Goal: Information Seeking & Learning: Learn about a topic

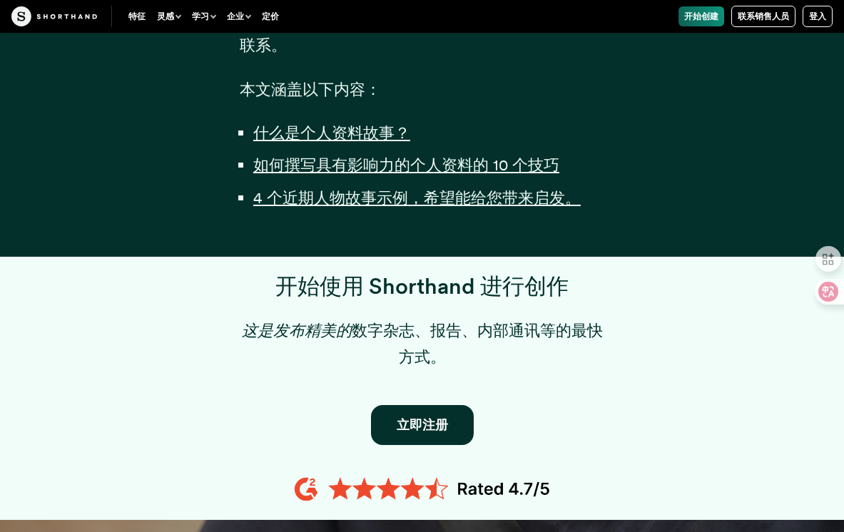
scroll to position [1066, 0]
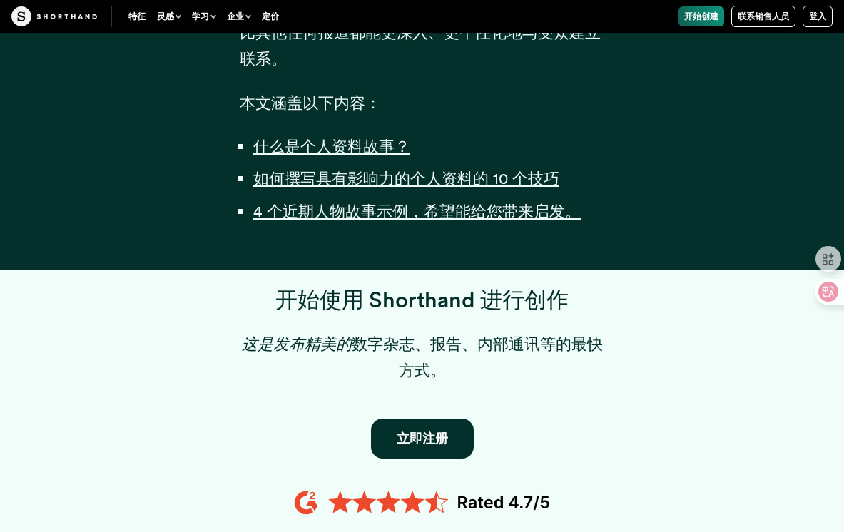
click at [348, 157] on li "什么是个人资料故事？" at bounding box center [428, 146] width 351 height 26
click at [348, 150] on font "什么是个人资料故事？" at bounding box center [331, 146] width 157 height 19
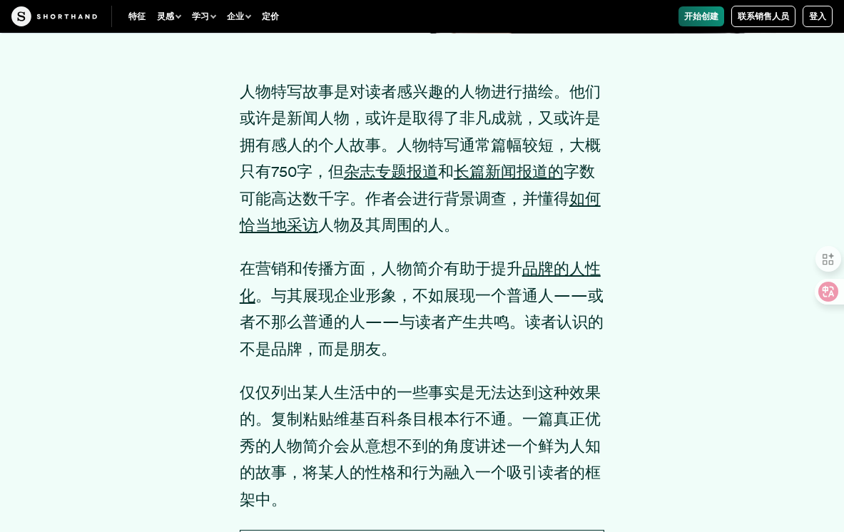
scroll to position [1966, 0]
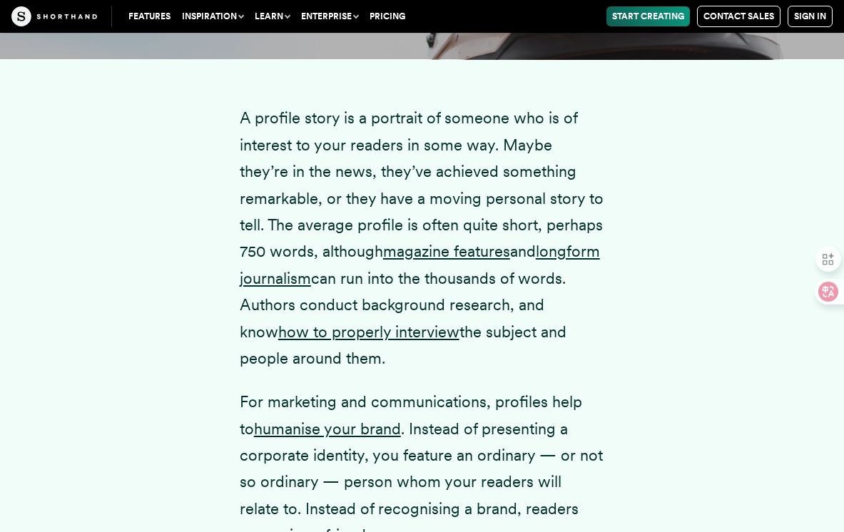
click at [343, 153] on p "A profile story is a portrait of someone who is of interest to your readers in …" at bounding box center [422, 238] width 365 height 267
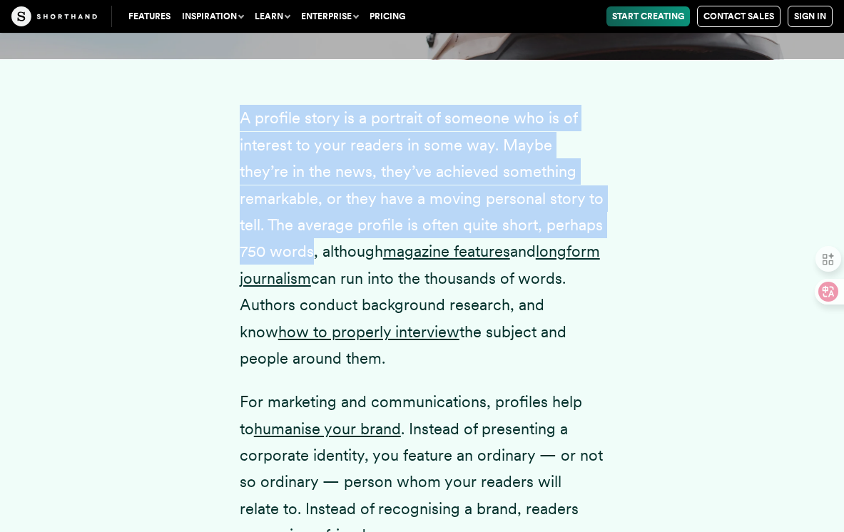
drag, startPoint x: 241, startPoint y: 90, endPoint x: 310, endPoint y: 228, distance: 154.7
click at [310, 228] on p "A profile story is a portrait of someone who is of interest to your readers in …" at bounding box center [422, 238] width 365 height 267
copy p "A profile story is a portrait of someone who is of interest to your readers in …"
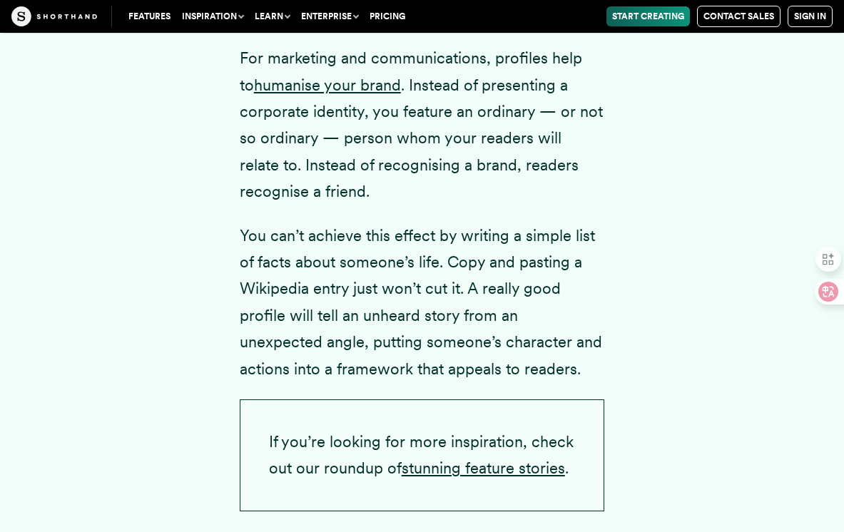
scroll to position [2335, 0]
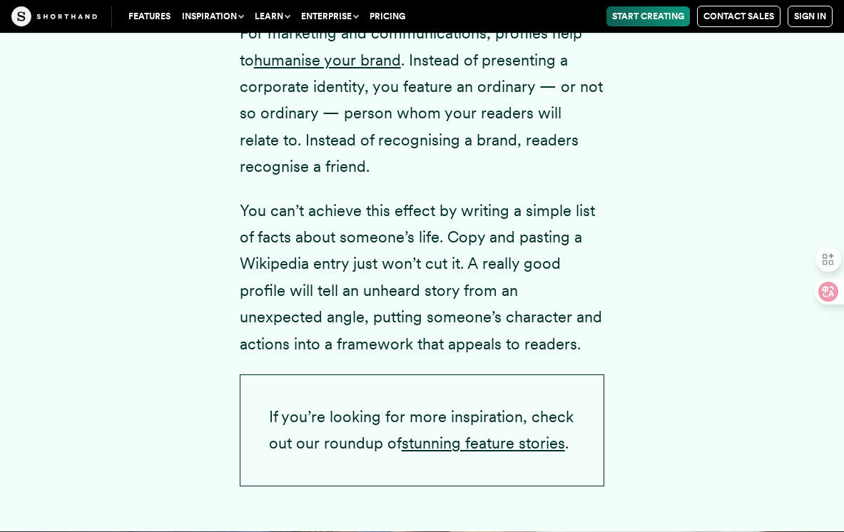
drag, startPoint x: 467, startPoint y: 236, endPoint x: 536, endPoint y: 313, distance: 103.5
click at [536, 313] on p "You can’t achieve this effect by writing a simple list of facts about someone’s…" at bounding box center [422, 278] width 365 height 160
copy p "A really good profile will tell an unheard story from an unexpected angle, putt…"
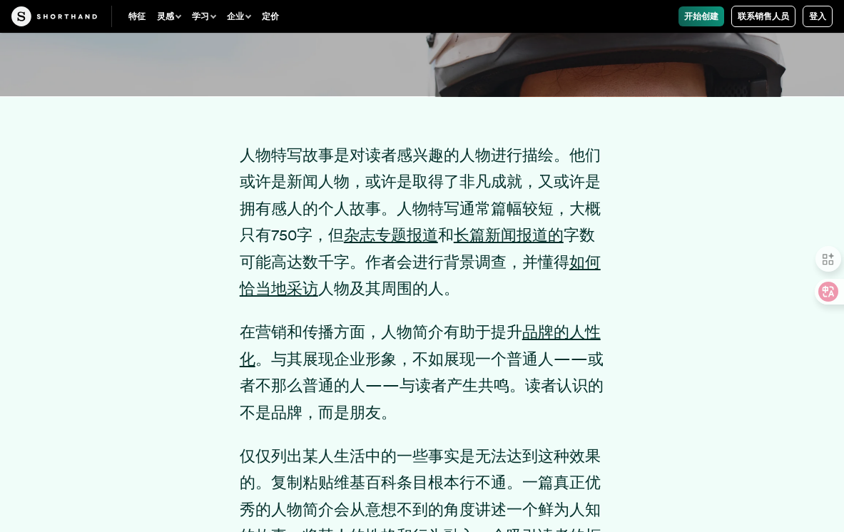
scroll to position [1769, 0]
